Goal: Task Accomplishment & Management: Use online tool/utility

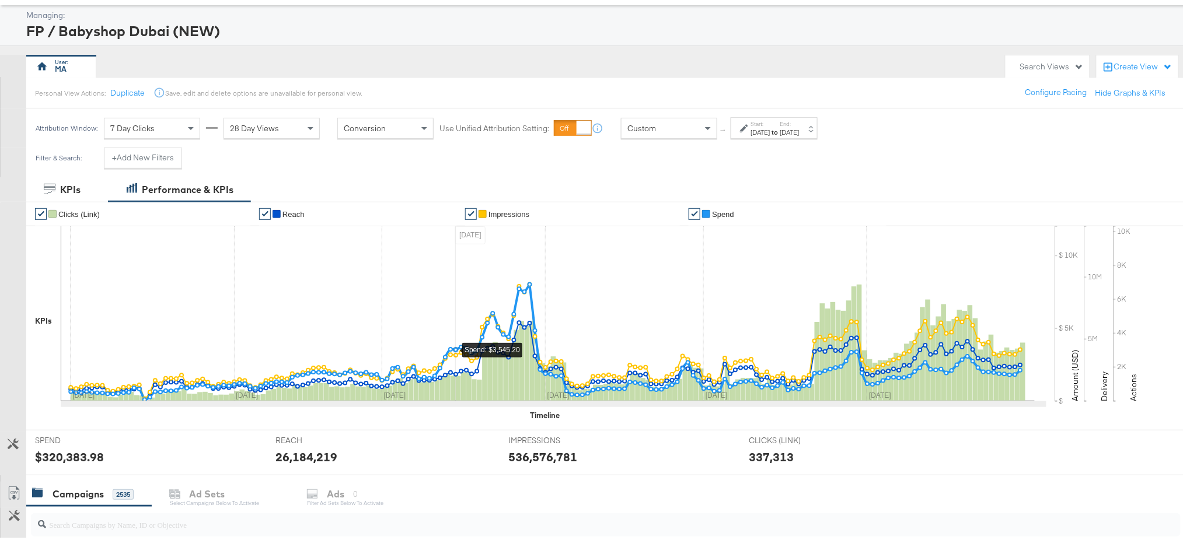
scroll to position [55, 0]
click at [770, 127] on div "[DATE]" at bounding box center [760, 130] width 19 height 9
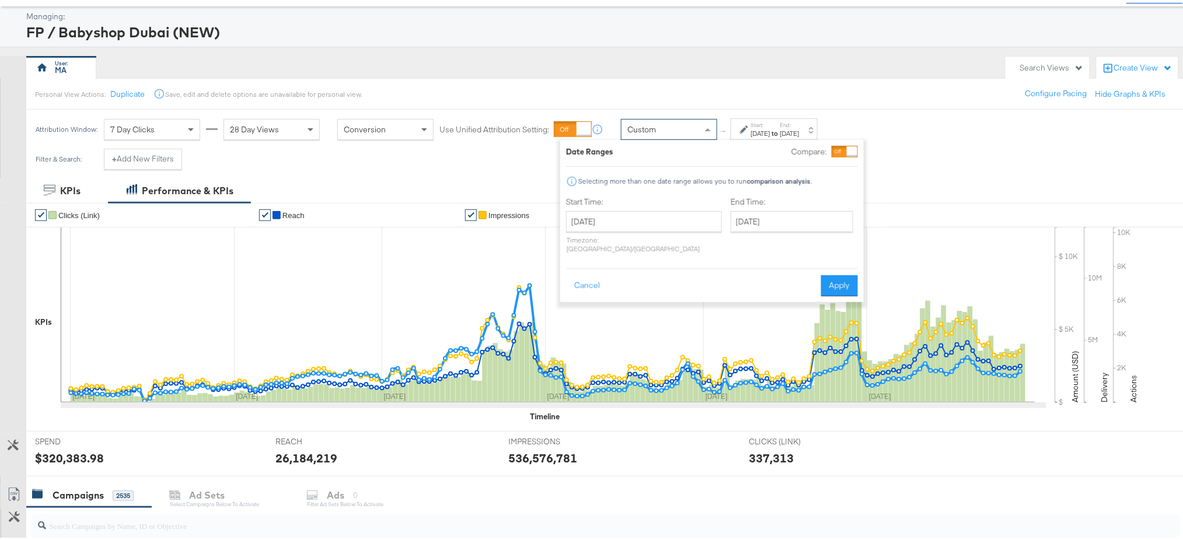
click at [663, 125] on div "Custom" at bounding box center [669, 127] width 95 height 20
click at [781, 99] on div "Personal View Actions: Duplicate Save, edit and delete options are unavailable …" at bounding box center [611, 91] width 1170 height 32
click at [589, 274] on button "Cancel" at bounding box center [587, 283] width 42 height 21
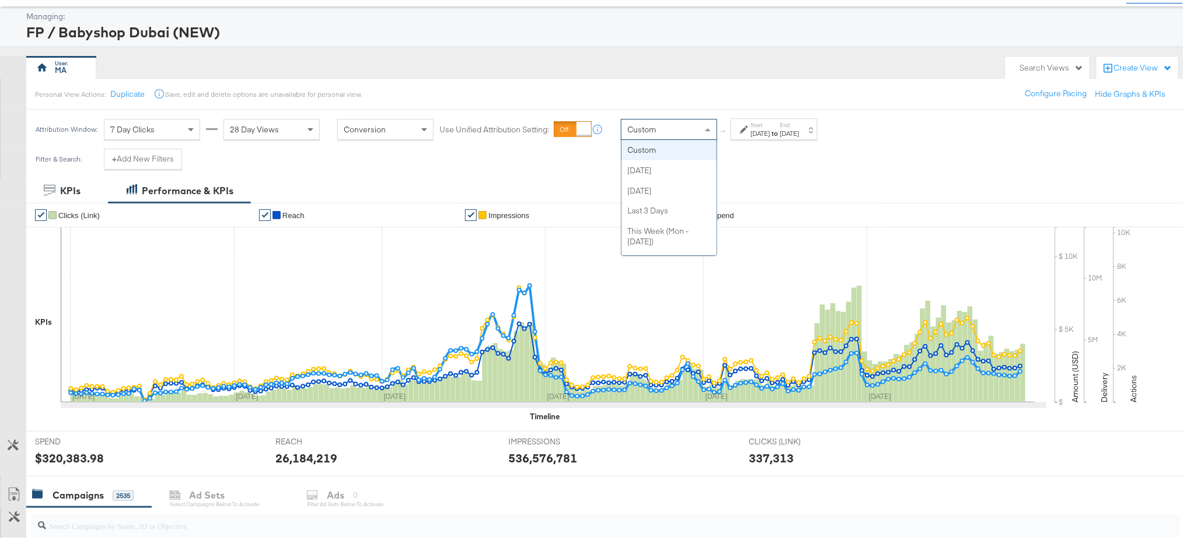
click at [668, 120] on div "Custom" at bounding box center [669, 127] width 95 height 20
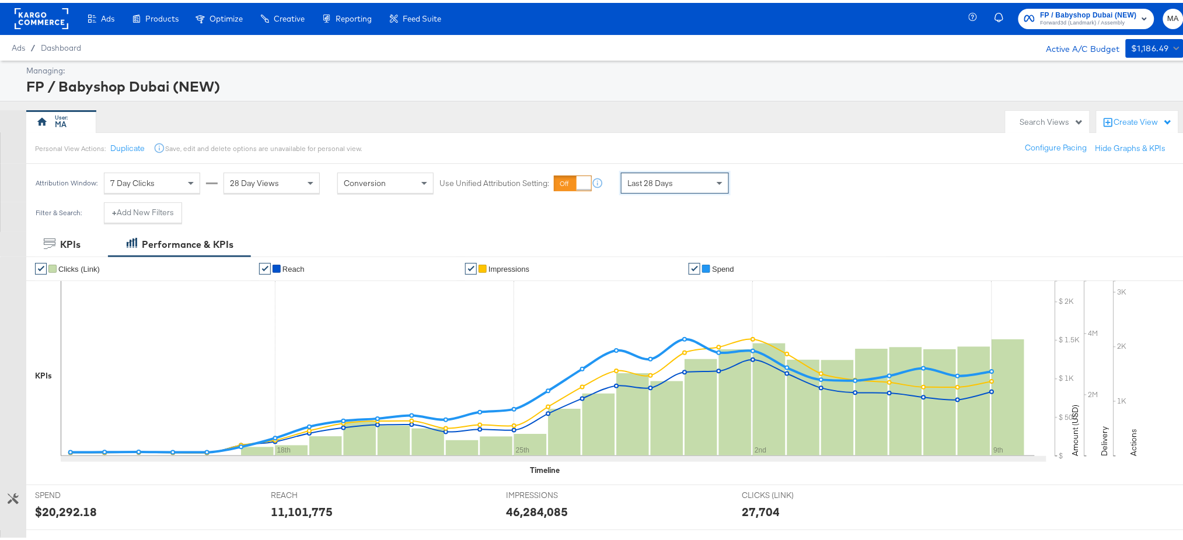
scroll to position [78, 0]
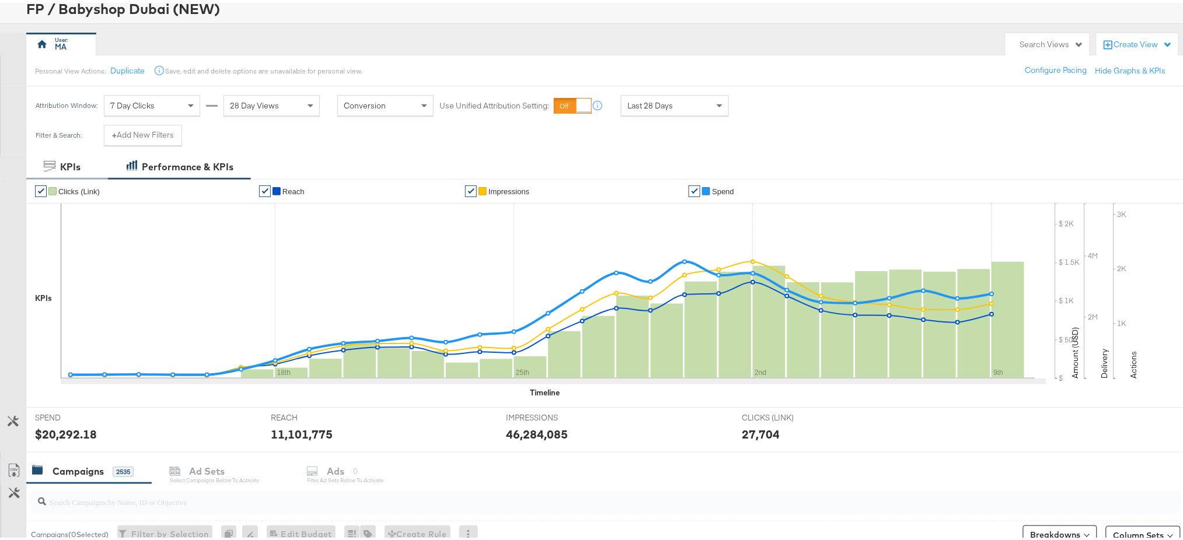
click at [54, 163] on icon at bounding box center [50, 164] width 12 height 12
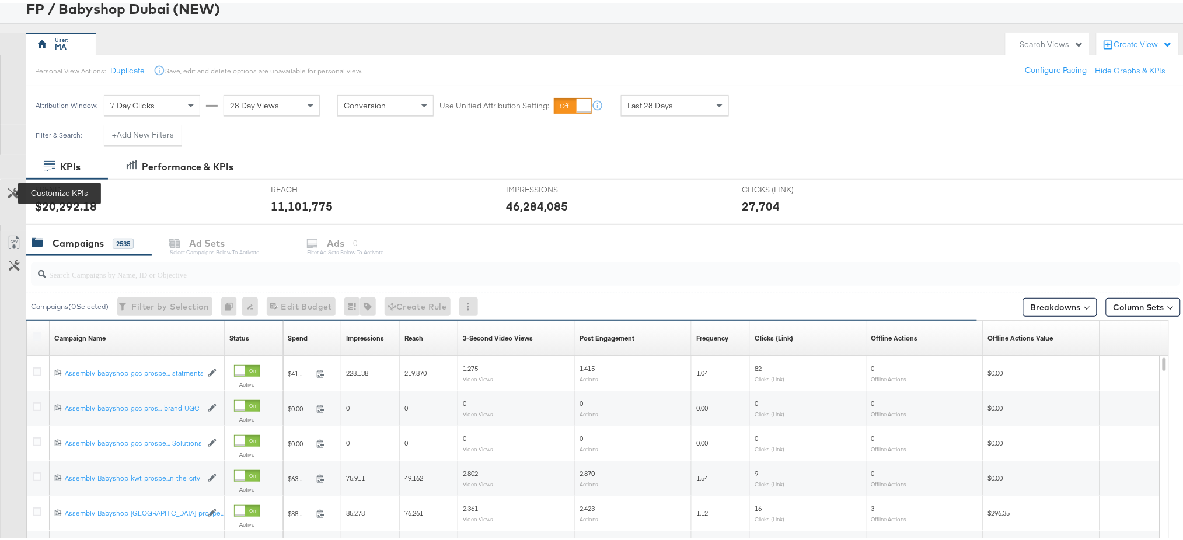
click at [14, 192] on icon at bounding box center [13, 190] width 11 height 11
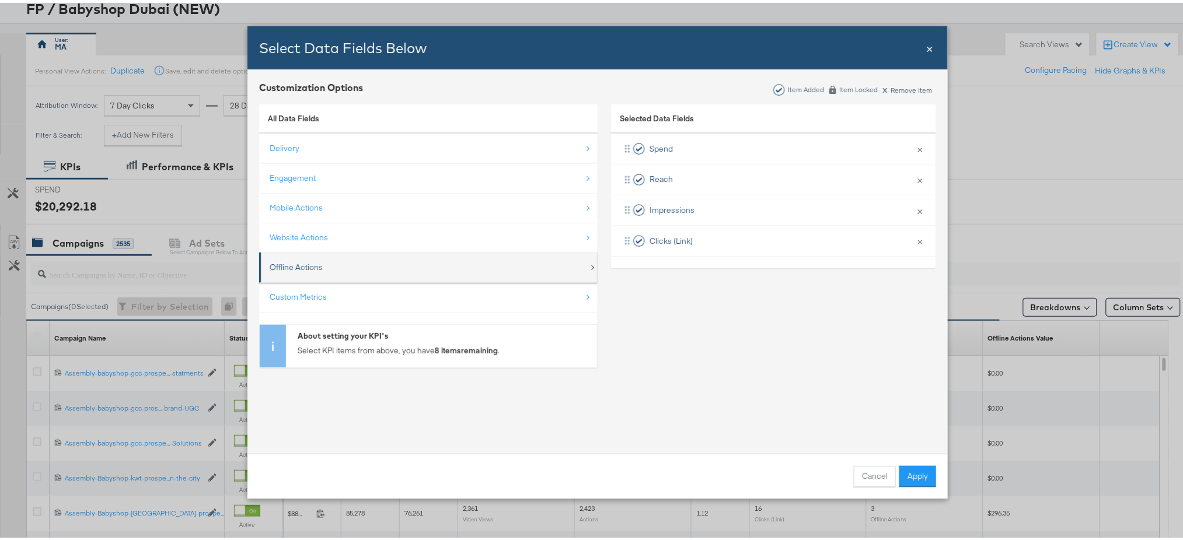
click at [334, 268] on div "Offline Actions" at bounding box center [429, 265] width 319 height 24
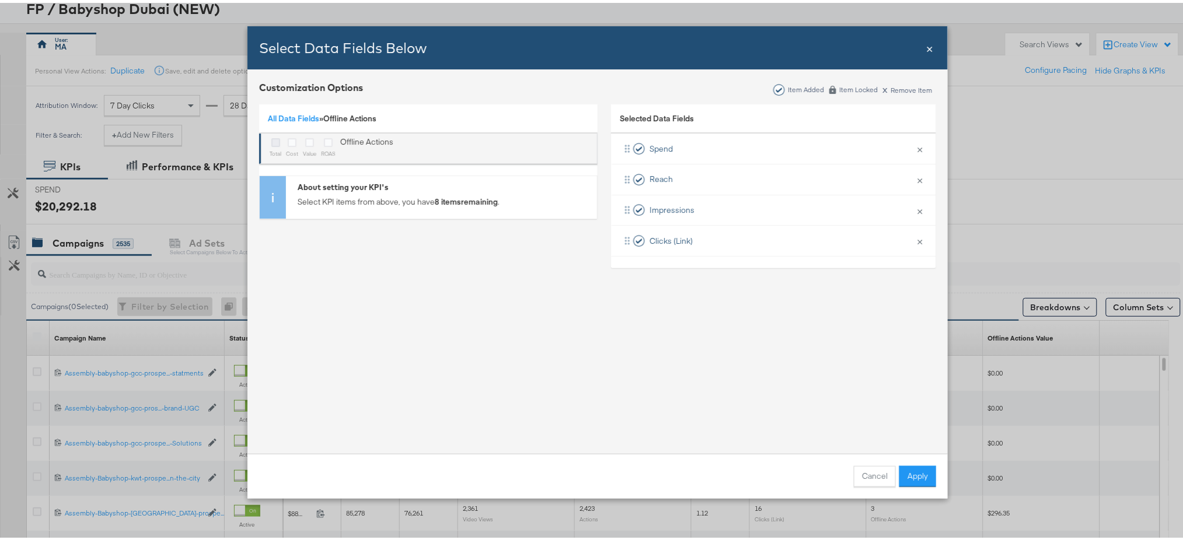
click at [271, 139] on icon "Bulk Add Locations Modal" at bounding box center [275, 139] width 9 height 9
click at [0, 0] on input "Bulk Add Locations Modal" at bounding box center [0, 0] width 0 height 0
click at [305, 142] on icon "Bulk Add Locations Modal" at bounding box center [309, 139] width 9 height 9
click at [0, 0] on input "Bulk Add Locations Modal" at bounding box center [0, 0] width 0 height 0
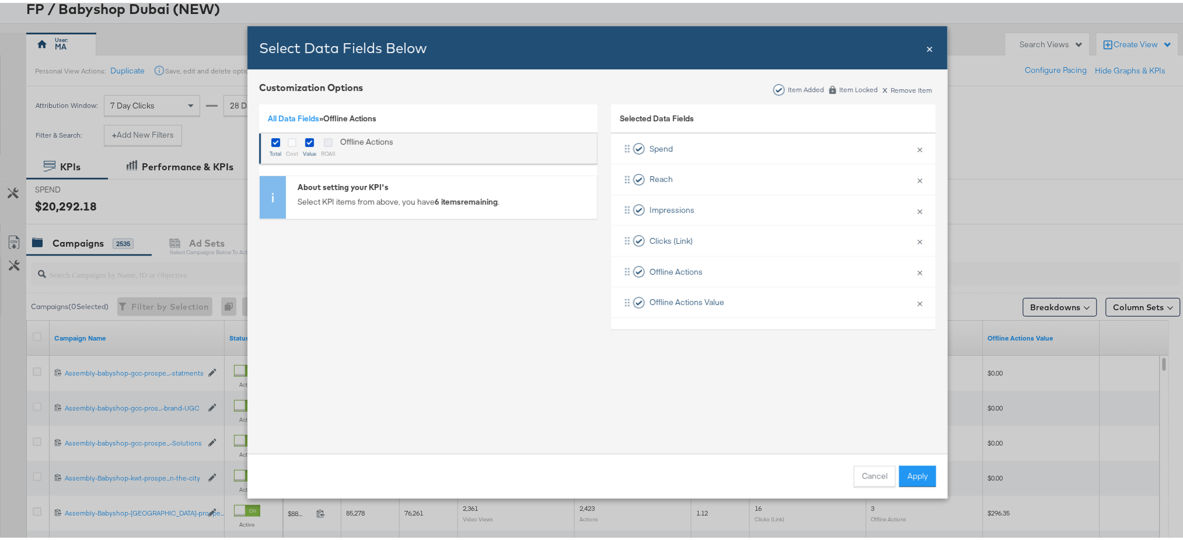
click at [330, 139] on icon "Bulk Add Locations Modal" at bounding box center [328, 139] width 9 height 9
click at [0, 0] on input "Bulk Add Locations Modal" at bounding box center [0, 0] width 0 height 0
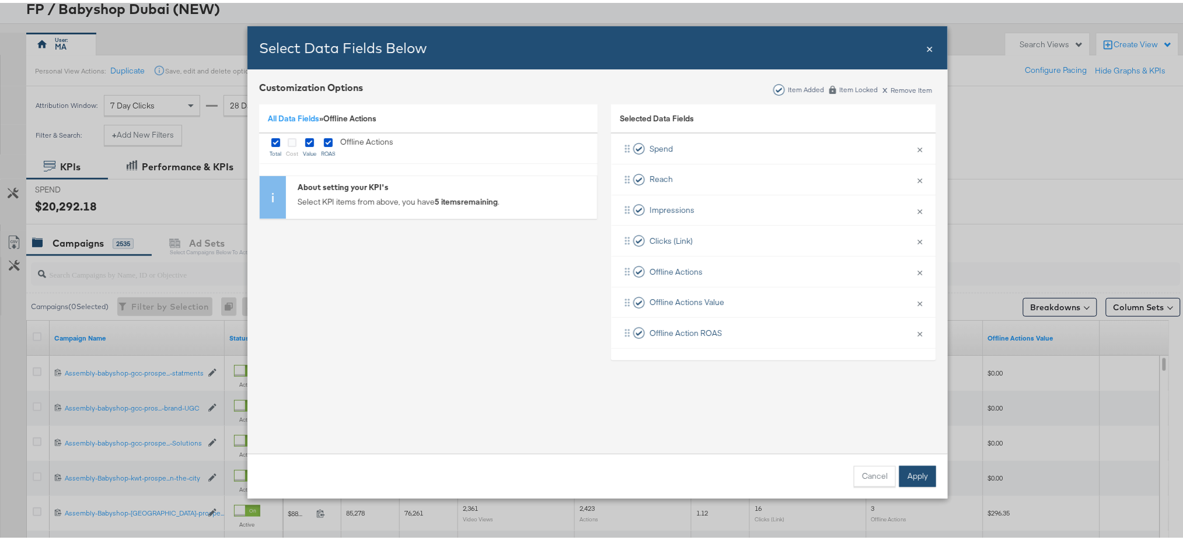
click at [904, 473] on button "Apply" at bounding box center [917, 473] width 37 height 21
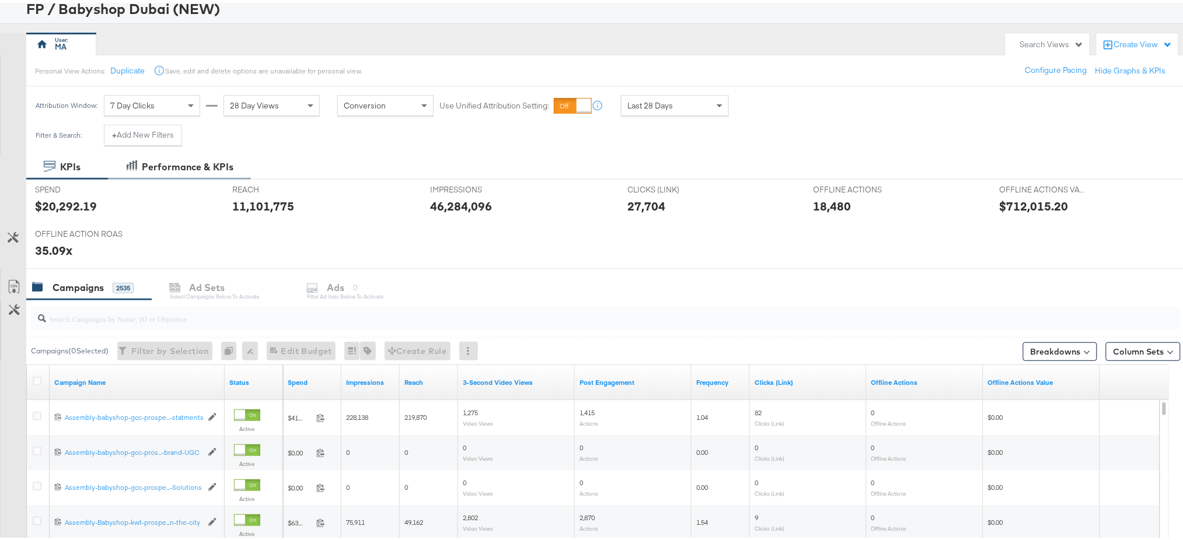
click at [208, 163] on div "Performance & KPIs" at bounding box center [188, 164] width 92 height 13
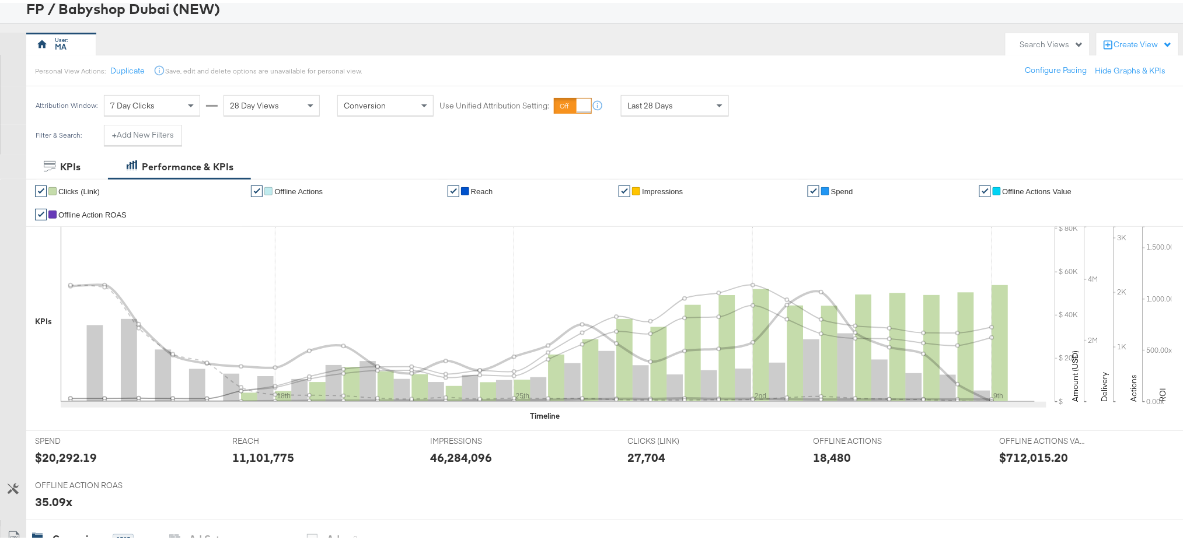
click at [40, 185] on link "✔" at bounding box center [41, 189] width 12 height 12
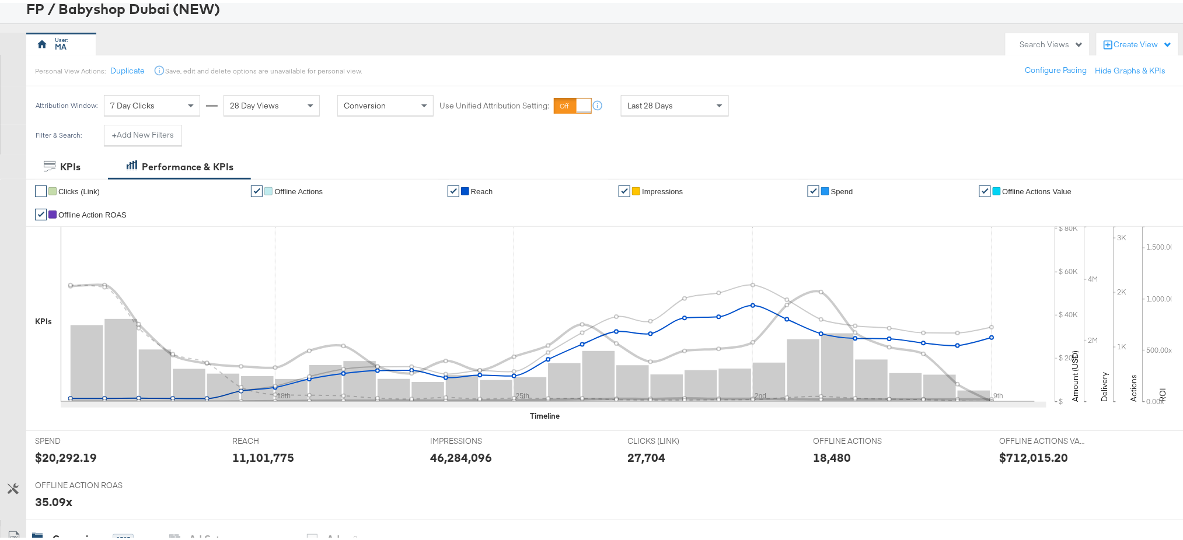
click at [451, 190] on link "✔" at bounding box center [454, 189] width 12 height 12
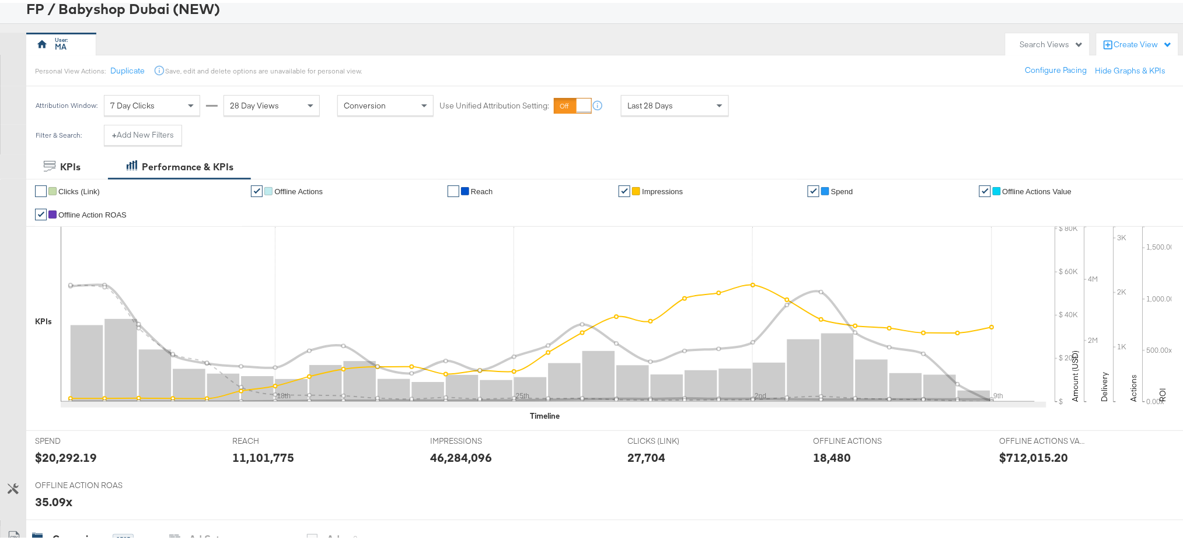
click at [619, 186] on link "✔" at bounding box center [625, 189] width 12 height 12
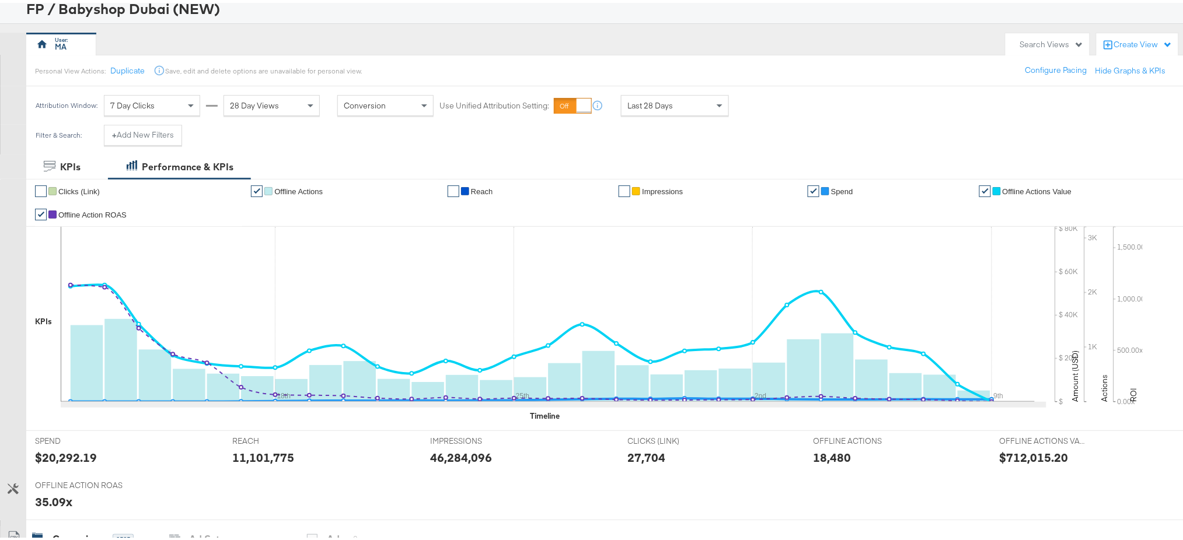
click at [752, 153] on div "KPIs Performance & KPIs" at bounding box center [597, 164] width 1195 height 25
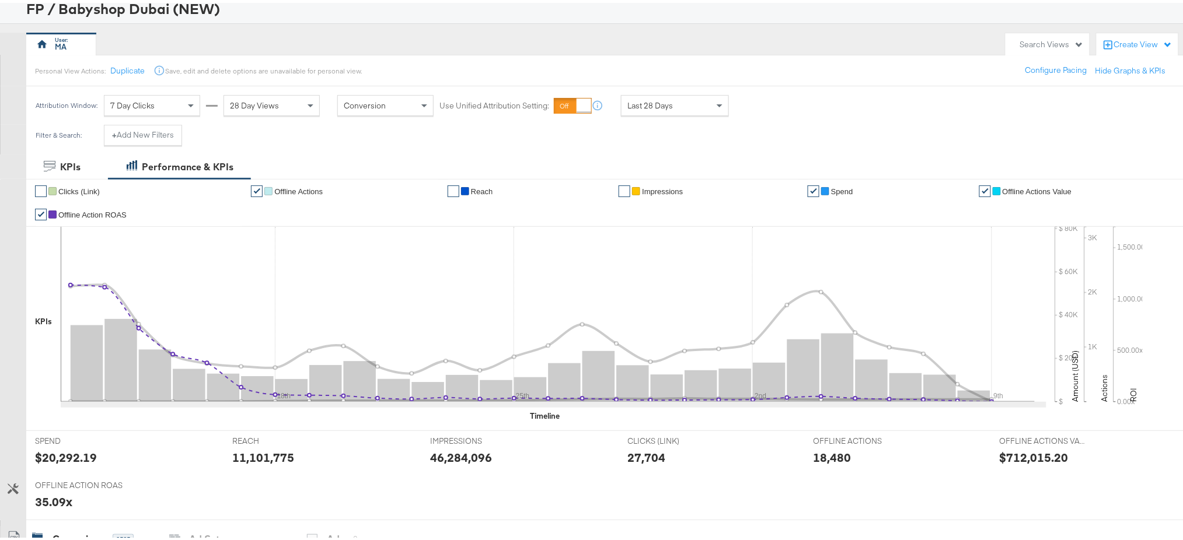
click at [36, 210] on link "✔" at bounding box center [41, 212] width 12 height 12
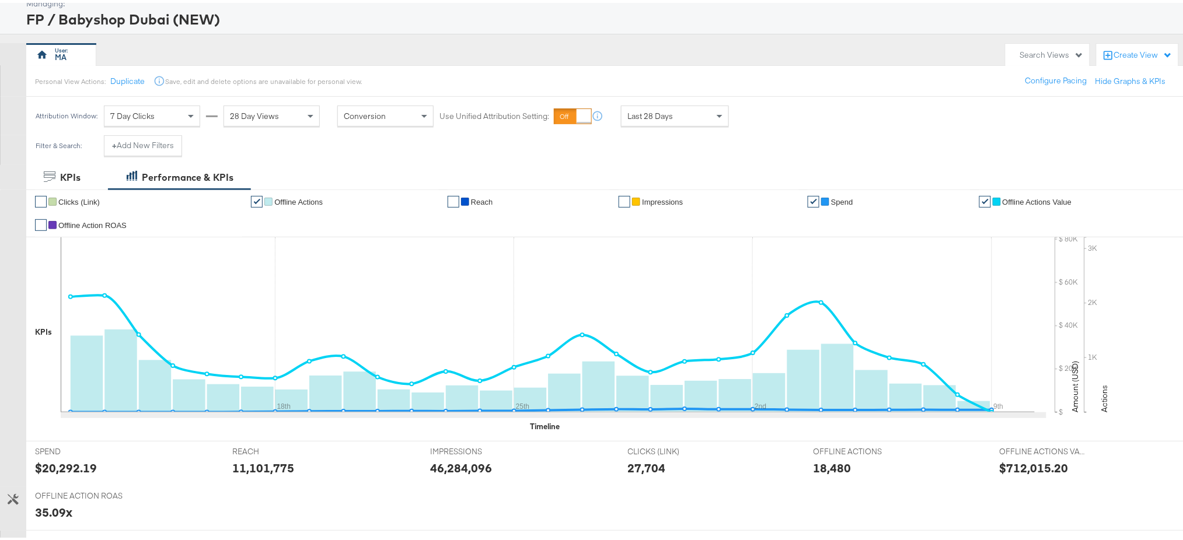
scroll to position [78, 0]
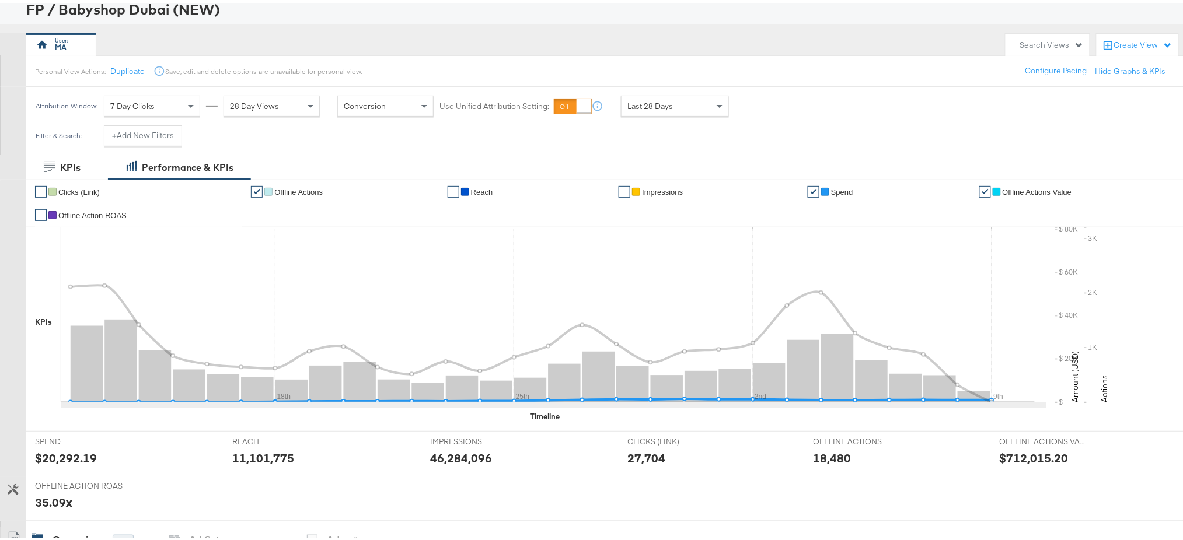
click at [808, 189] on link "✔" at bounding box center [814, 189] width 12 height 12
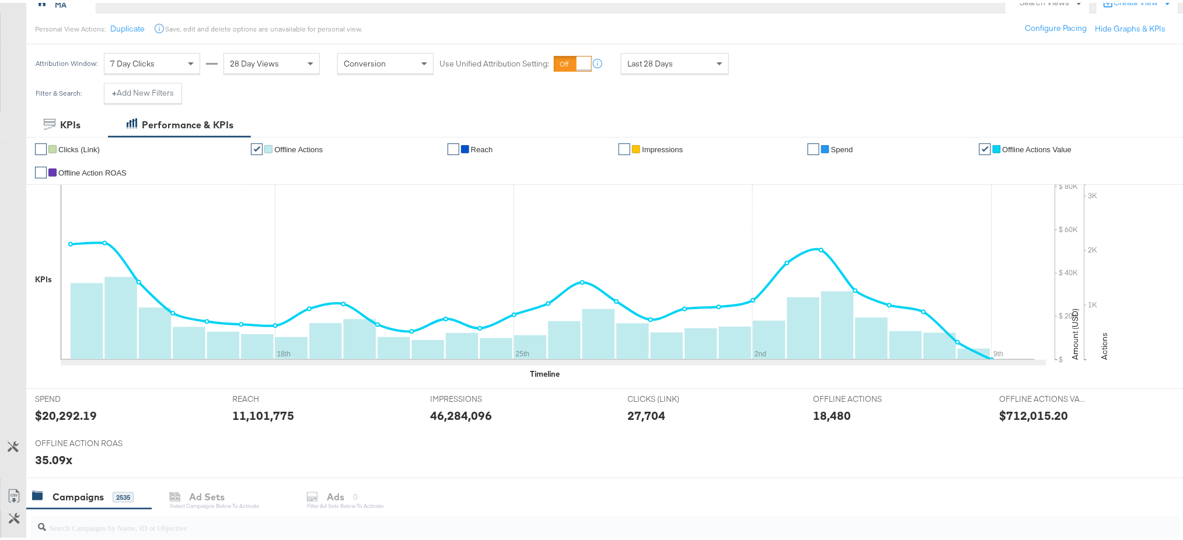
scroll to position [116, 0]
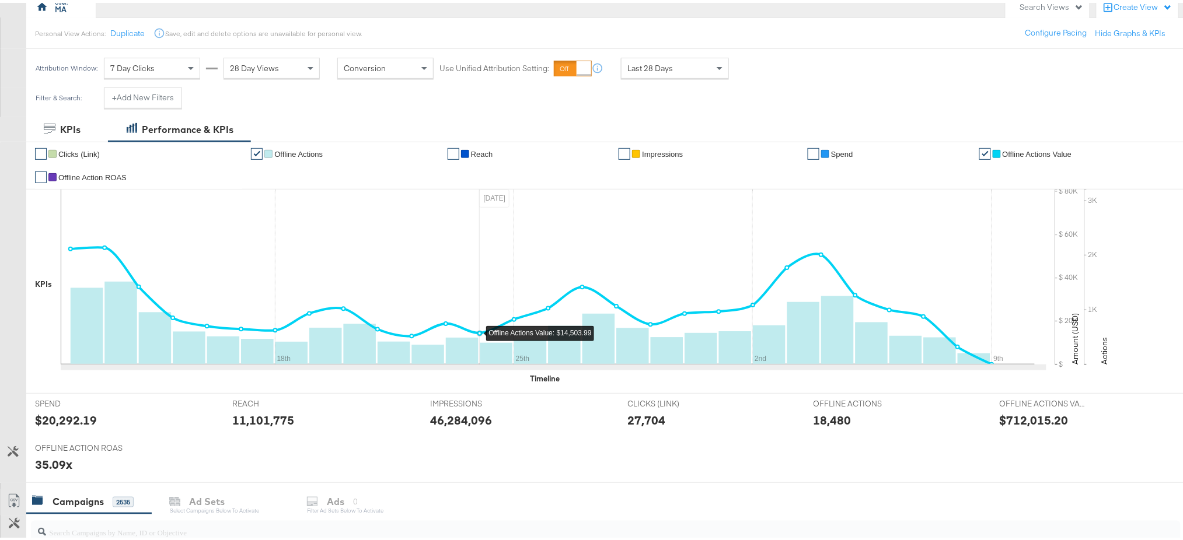
click at [491, 224] on icon at bounding box center [548, 274] width 974 height 175
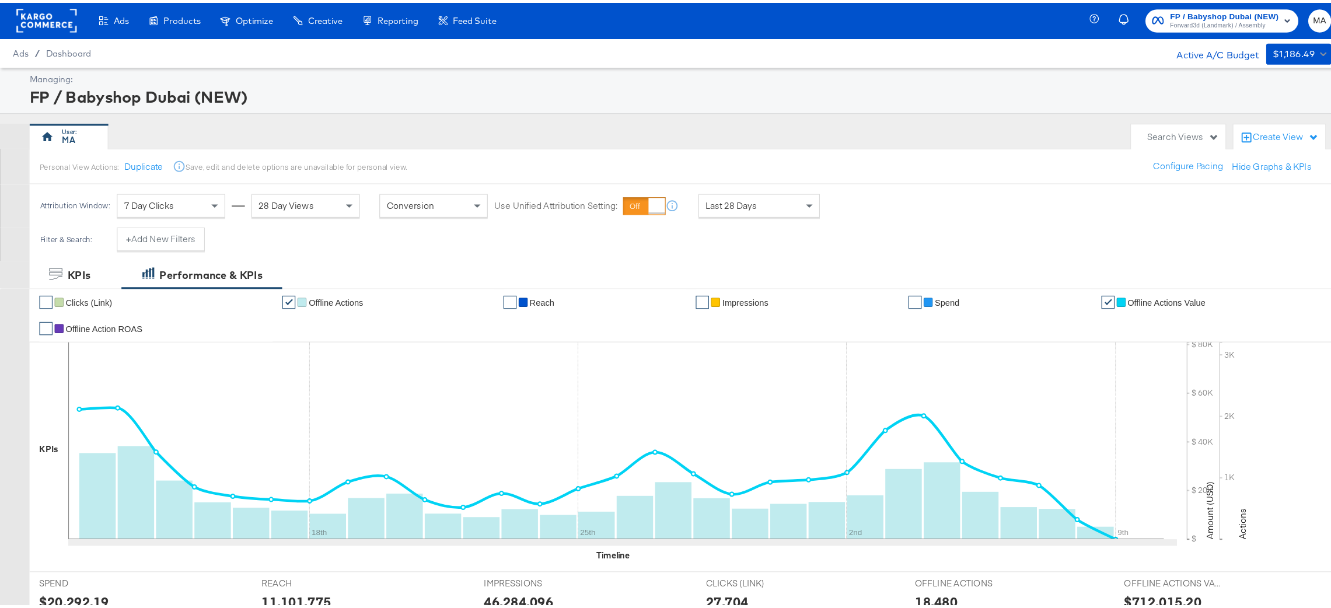
scroll to position [1, 0]
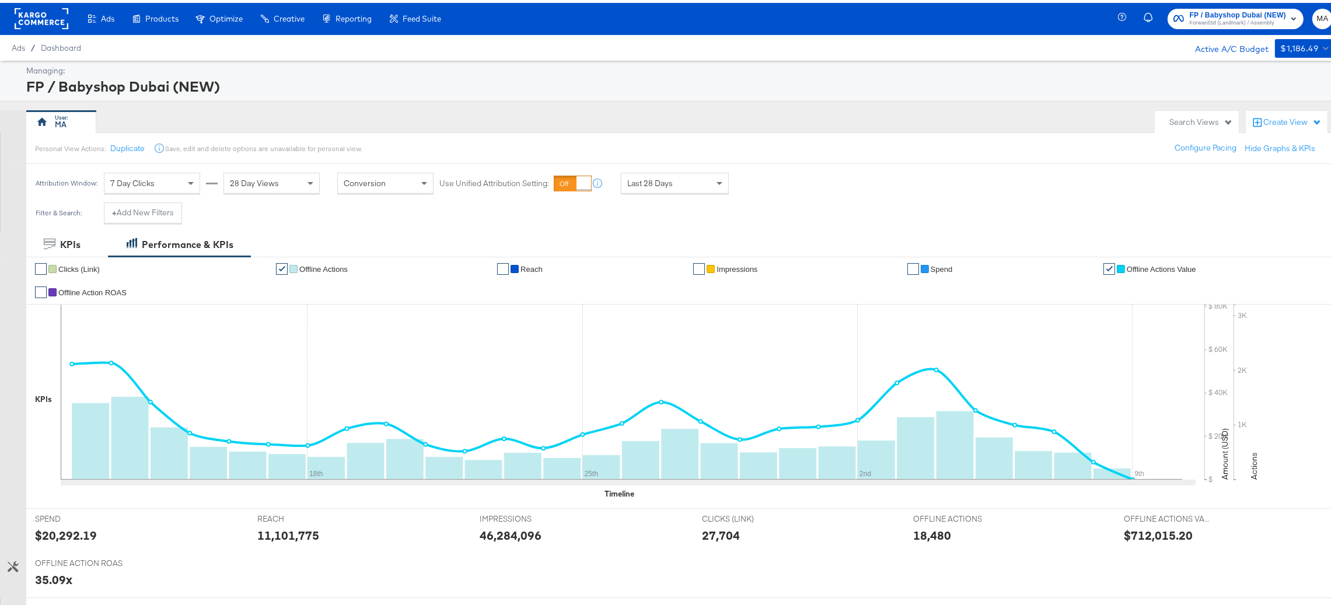
drag, startPoint x: 1056, startPoint y: 0, endPoint x: 16, endPoint y: 196, distance: 1057.6
click at [16, 196] on div at bounding box center [13, 180] width 26 height 39
